Goal: Task Accomplishment & Management: Manage account settings

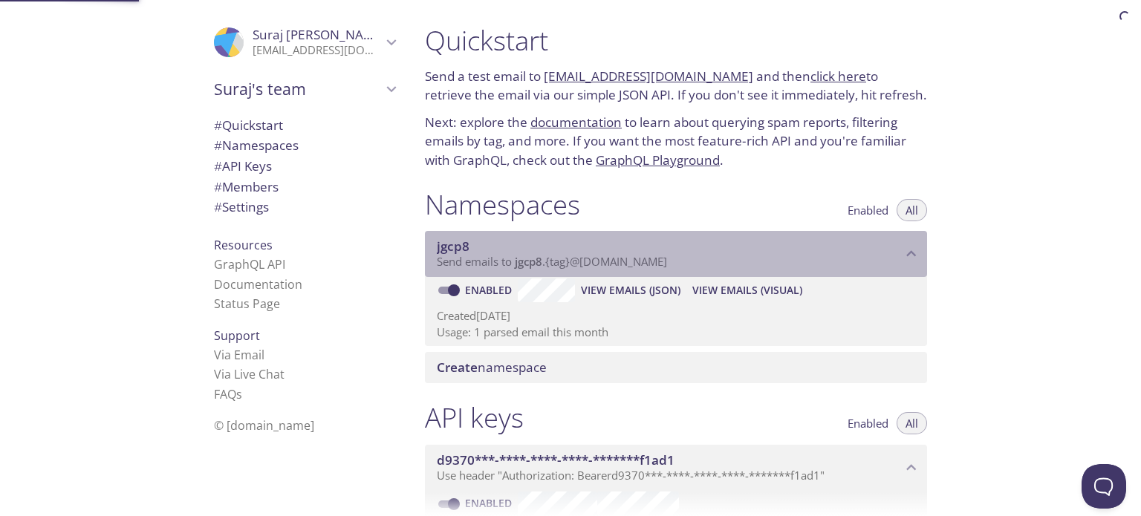
drag, startPoint x: 679, startPoint y: 267, endPoint x: 511, endPoint y: 262, distance: 168.0
click at [511, 262] on p "Send emails to jgcp8 . {tag} @[DOMAIN_NAME]" at bounding box center [669, 262] width 465 height 15
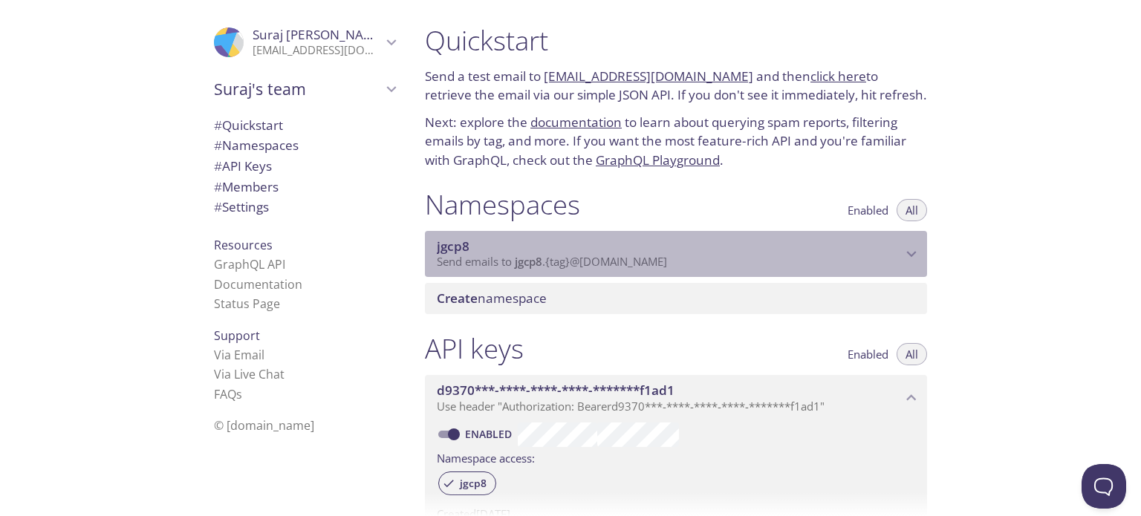
drag, startPoint x: 516, startPoint y: 264, endPoint x: 645, endPoint y: 274, distance: 129.0
click at [645, 274] on div "jgcp8 Send emails to jgcp8 . {tag} @[DOMAIN_NAME]" at bounding box center [676, 254] width 502 height 46
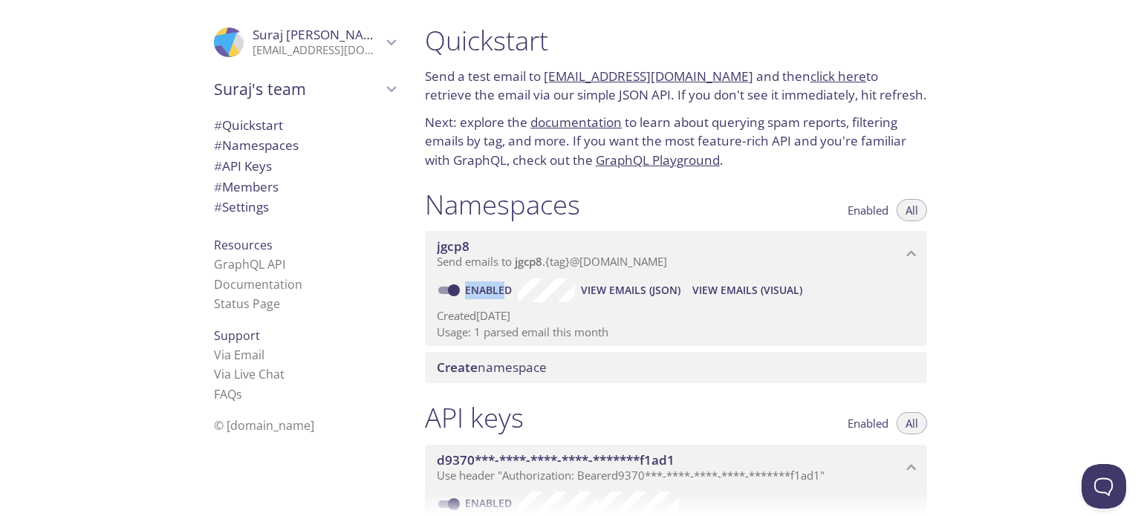
drag, startPoint x: 505, startPoint y: 278, endPoint x: 515, endPoint y: 278, distance: 9.7
click at [515, 279] on label "Enabled" at bounding box center [473, 291] width 89 height 24
click at [618, 319] on p "Created [DATE]" at bounding box center [676, 316] width 479 height 16
copy link "d"
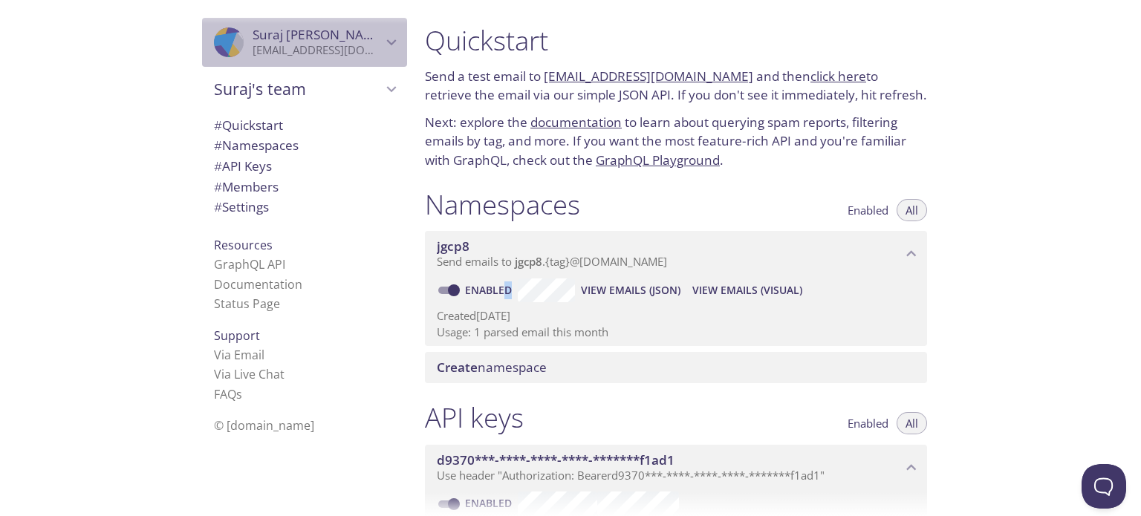
click at [383, 44] on icon "Suraj Korishetti" at bounding box center [391, 42] width 19 height 19
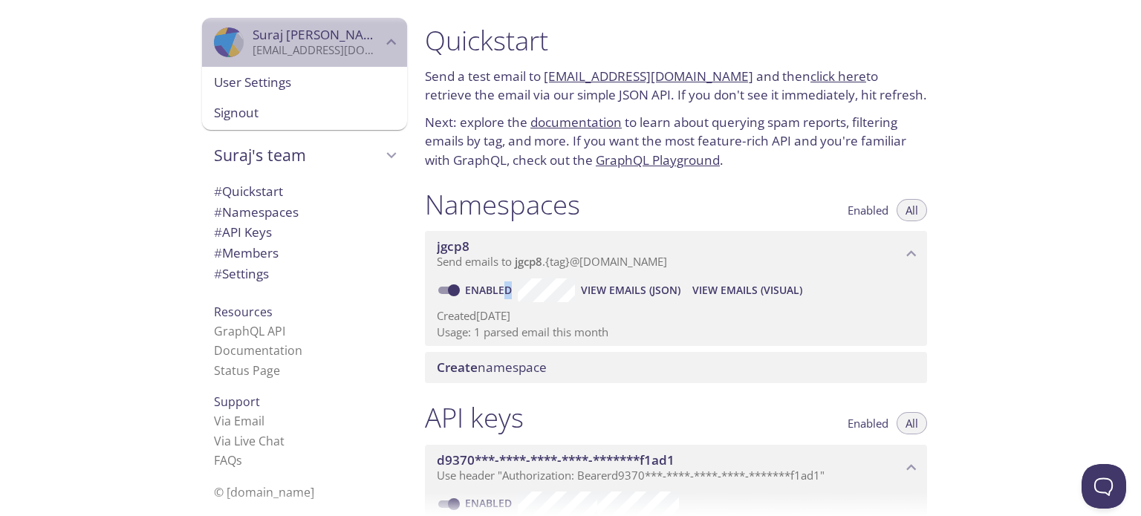
click at [383, 44] on icon "Suraj Korishetti" at bounding box center [391, 42] width 19 height 19
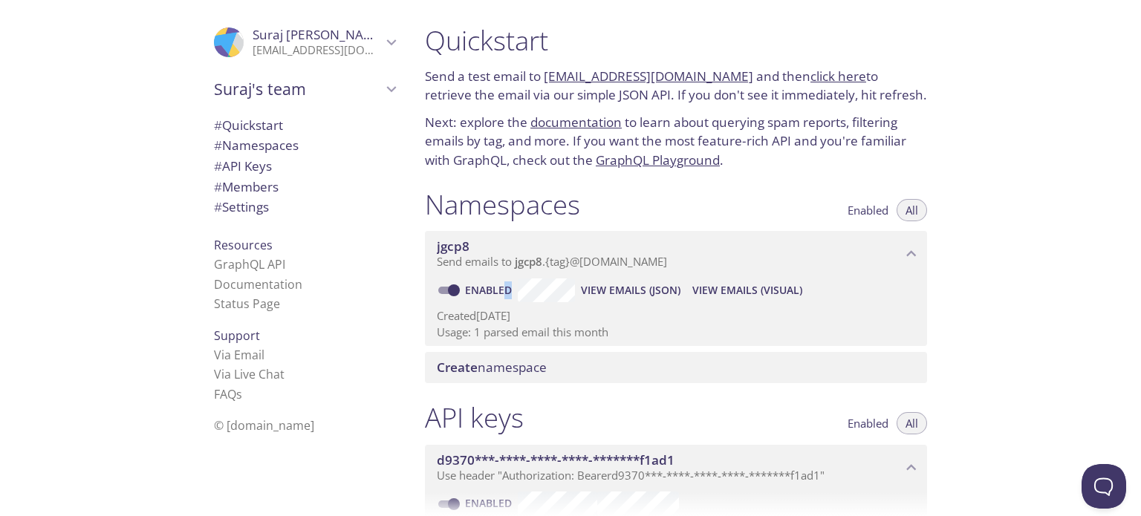
click at [758, 288] on span "View Emails (Visual)" at bounding box center [748, 291] width 110 height 18
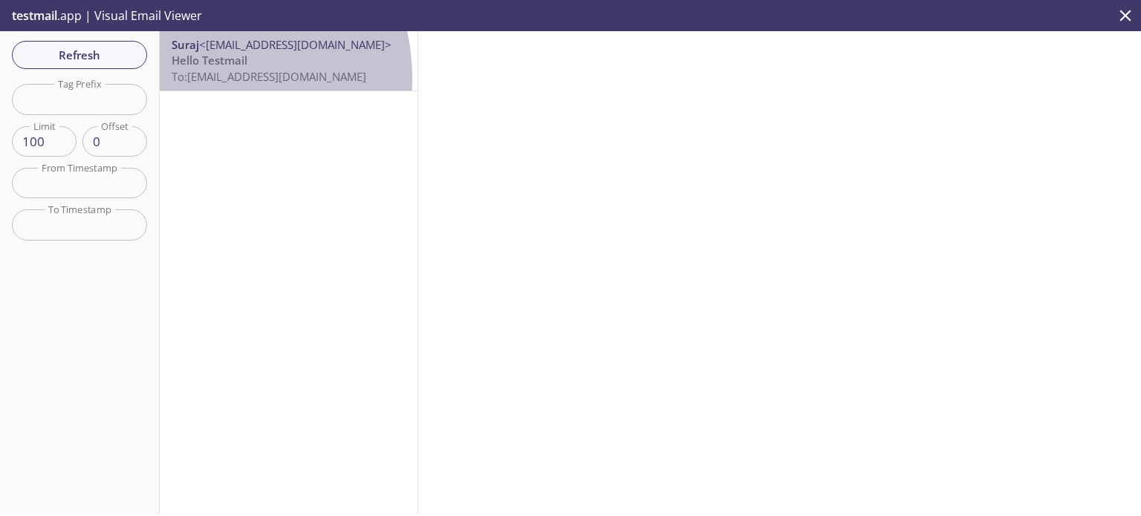
click at [195, 78] on span "To: [EMAIL_ADDRESS][DOMAIN_NAME]" at bounding box center [269, 76] width 195 height 15
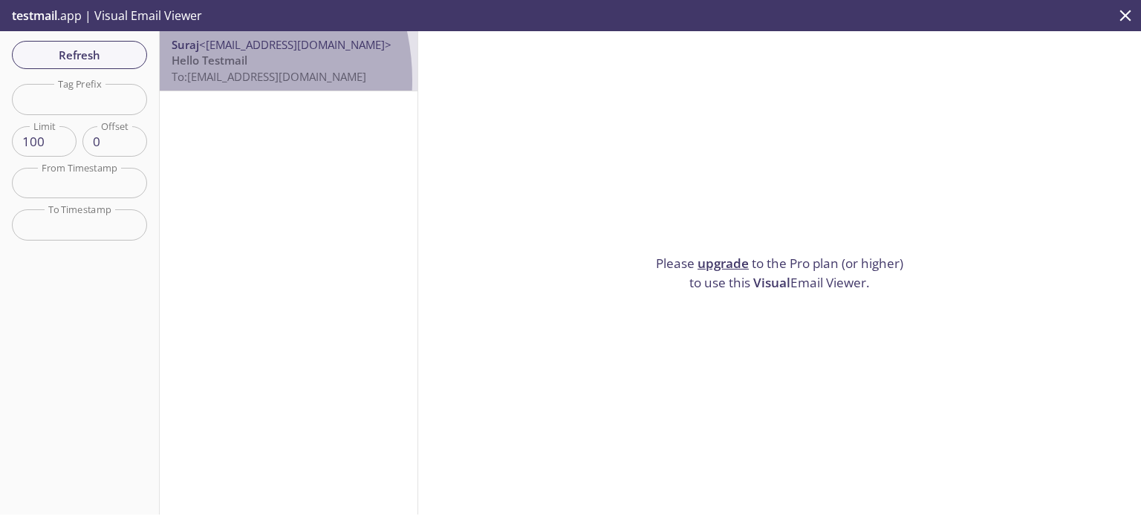
drag, startPoint x: 182, startPoint y: 80, endPoint x: 278, endPoint y: 87, distance: 96.1
click at [278, 87] on div "Suraj <[EMAIL_ADDRESS][DOMAIN_NAME]> Hello Testmail To: [EMAIL_ADDRESS][DOMAIN_…" at bounding box center [289, 60] width 258 height 59
drag, startPoint x: 357, startPoint y: 82, endPoint x: 213, endPoint y: 72, distance: 143.7
click at [213, 72] on p "Hello Testmail To: [EMAIL_ADDRESS][DOMAIN_NAME]" at bounding box center [289, 69] width 234 height 32
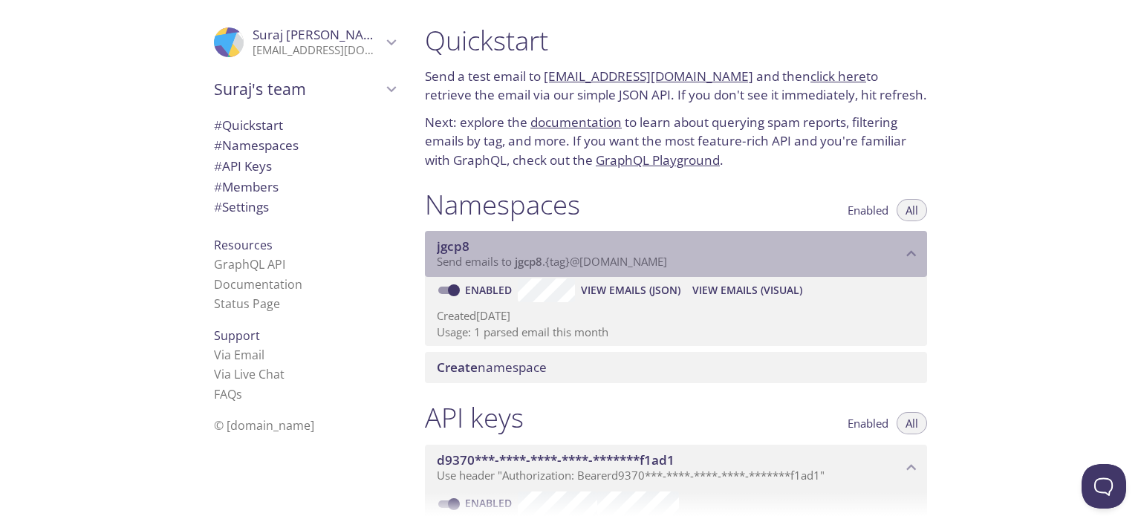
drag, startPoint x: 515, startPoint y: 262, endPoint x: 646, endPoint y: 270, distance: 131.0
click at [646, 270] on div "jgcp8 Send emails to jgcp8 . {tag} @[DOMAIN_NAME]" at bounding box center [676, 254] width 502 height 46
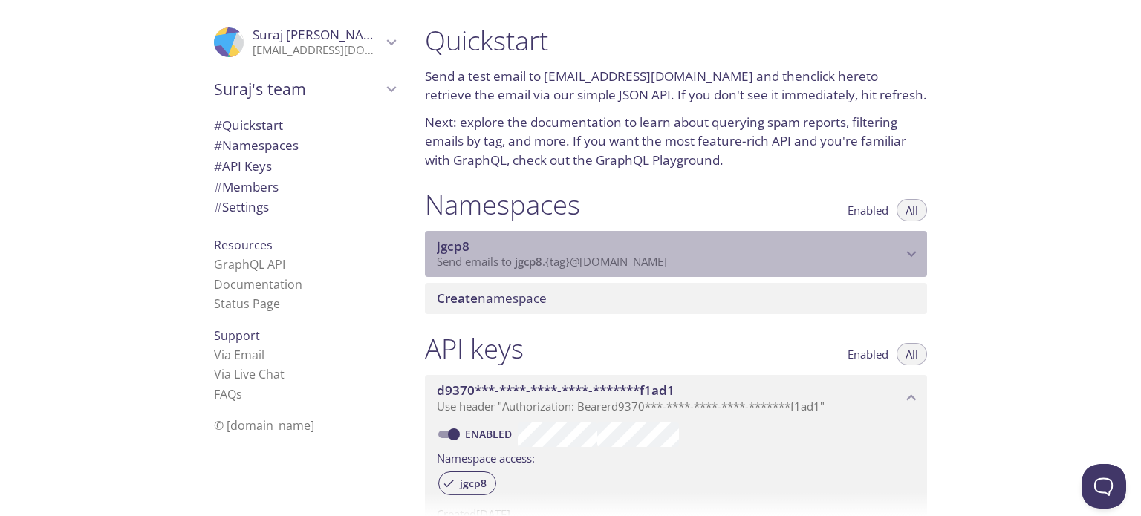
click at [703, 266] on p "Send emails to jgcp8 . {tag} @[DOMAIN_NAME]" at bounding box center [669, 262] width 465 height 15
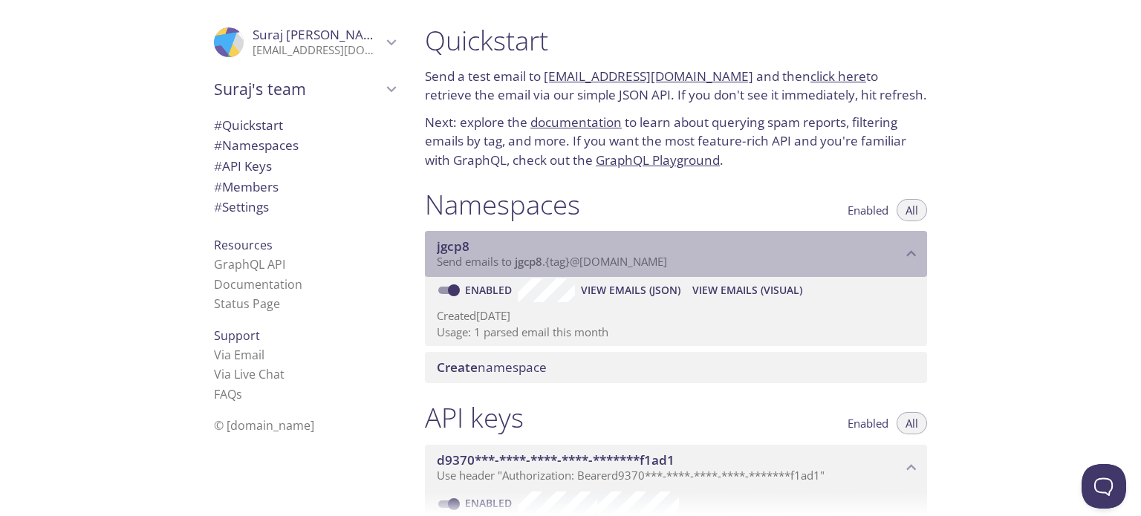
drag, startPoint x: 703, startPoint y: 266, endPoint x: 549, endPoint y: 275, distance: 154.1
click at [549, 275] on div "jgcp8 Send emails to jgcp8 . {tag} @[DOMAIN_NAME]" at bounding box center [676, 254] width 502 height 46
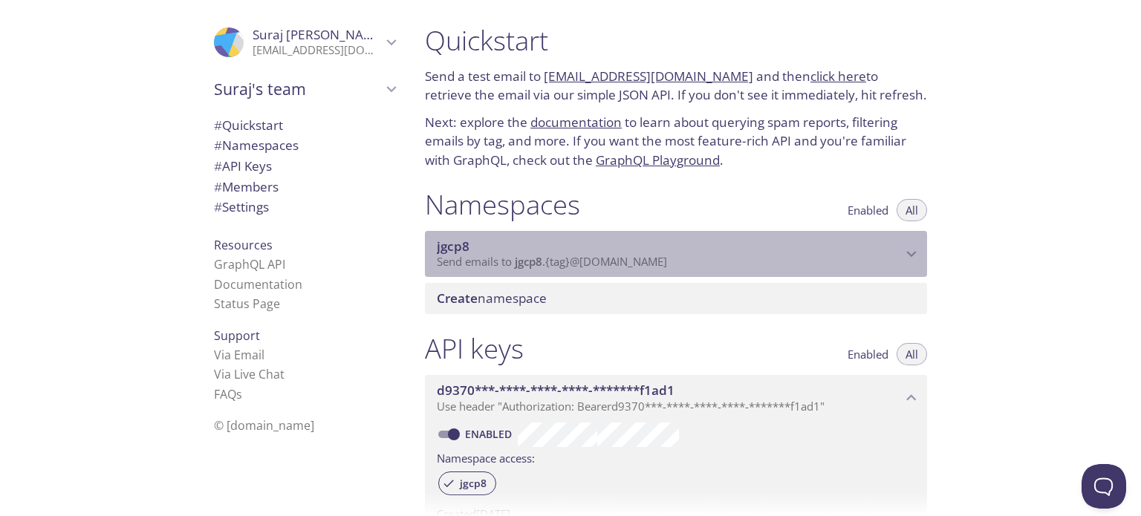
click at [672, 251] on span "jgcp8" at bounding box center [669, 247] width 465 height 16
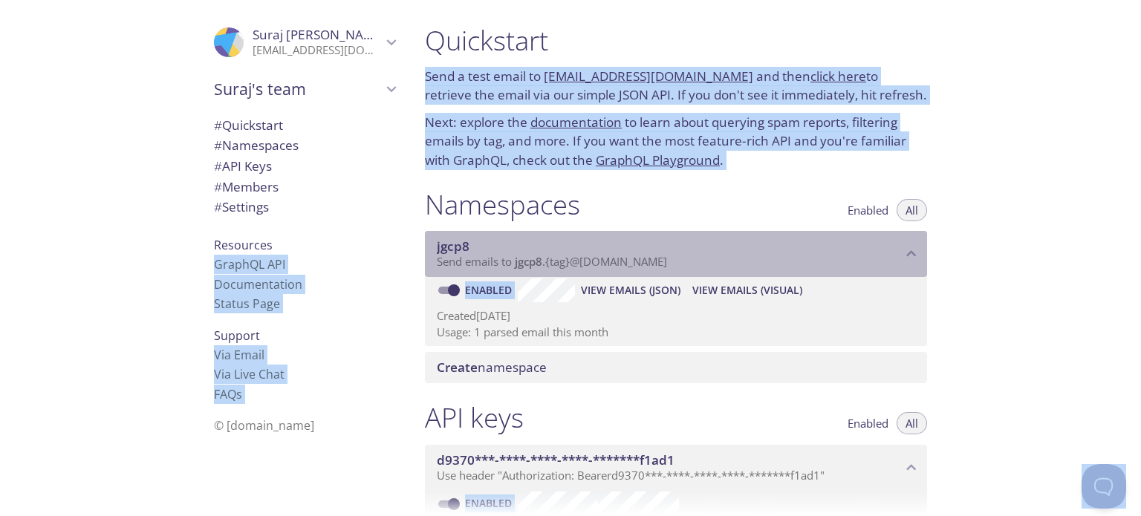
click at [672, 251] on span "jgcp8" at bounding box center [669, 247] width 465 height 16
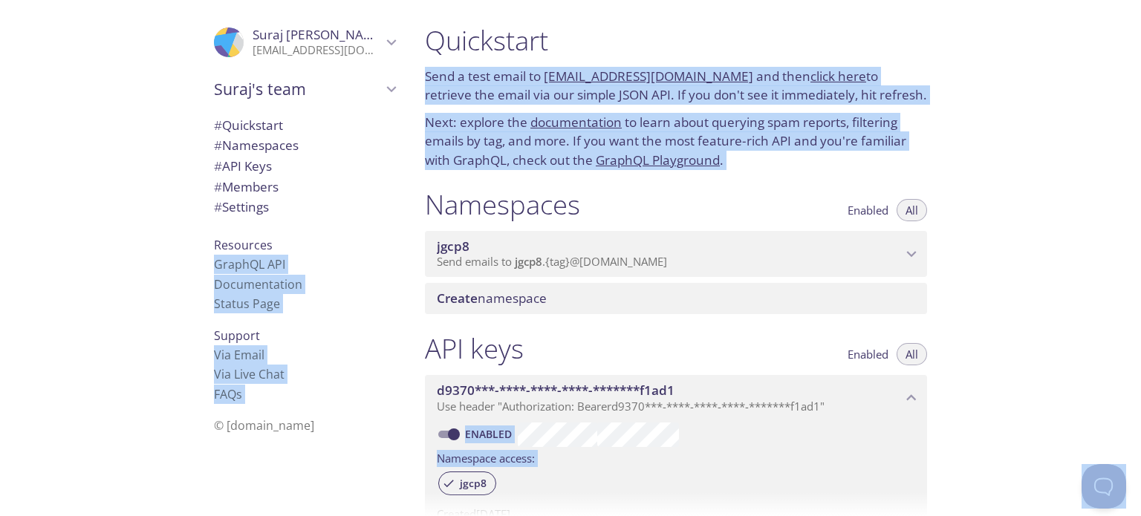
click at [654, 326] on div "API keys Enabled All d9370***-****-****-****-*******f1ad1 Use header "Authoriza…" at bounding box center [676, 456] width 526 height 267
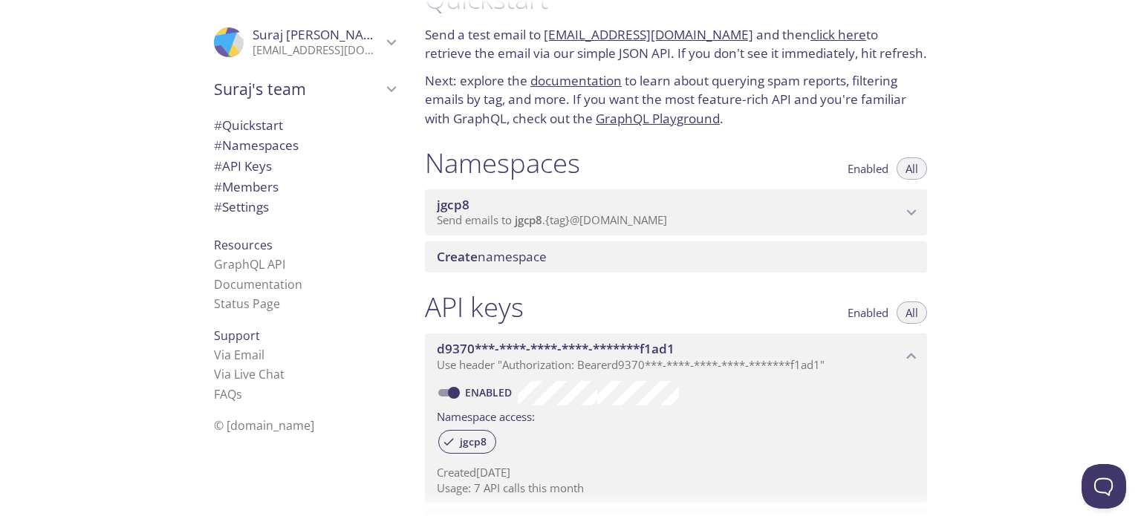
scroll to position [45, 0]
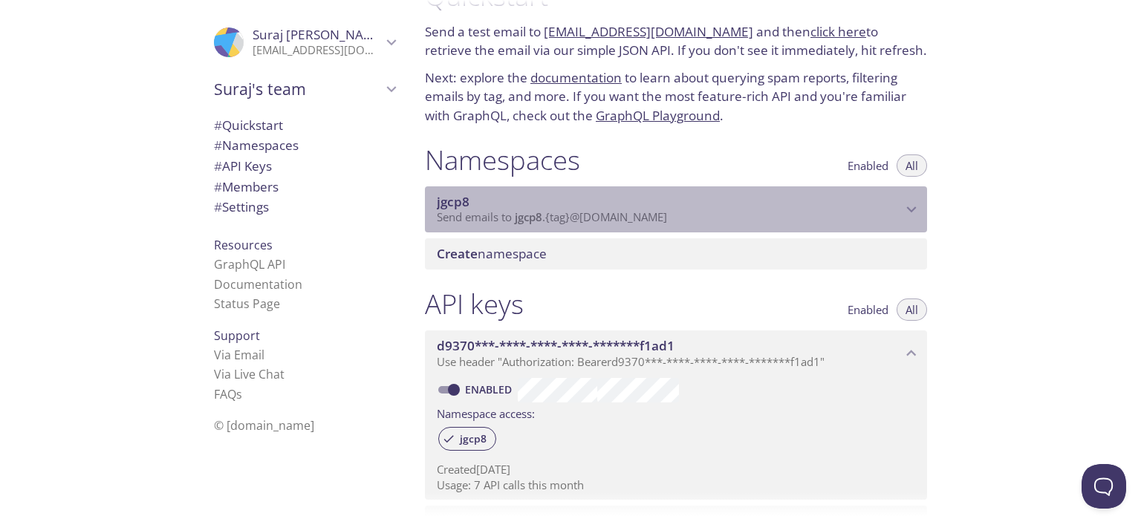
click at [901, 216] on p "Send emails to jgcp8 . {tag} @[DOMAIN_NAME]" at bounding box center [669, 217] width 465 height 15
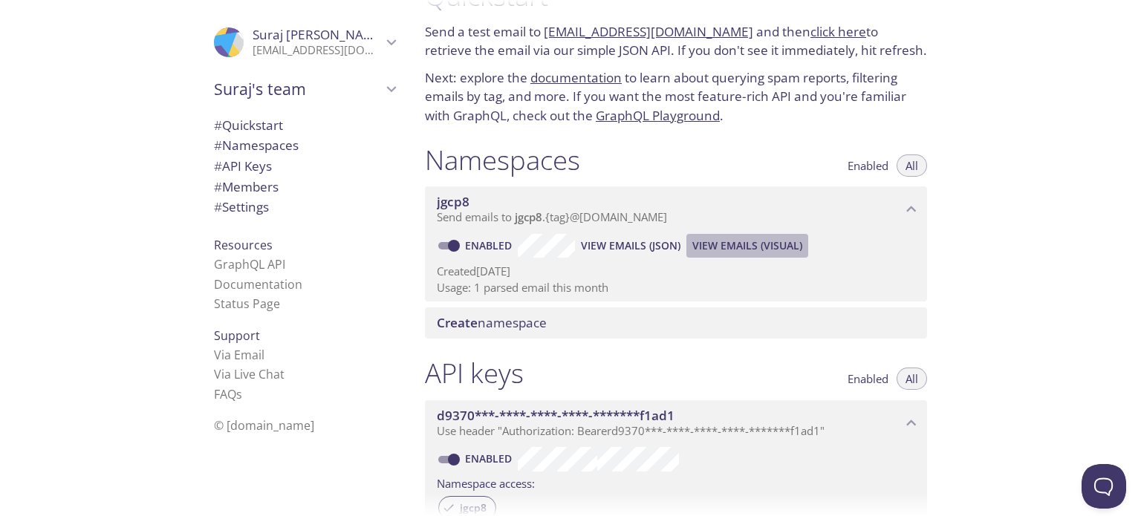
click at [743, 250] on span "View Emails (Visual)" at bounding box center [748, 246] width 110 height 18
